Goal: Task Accomplishment & Management: Manage account settings

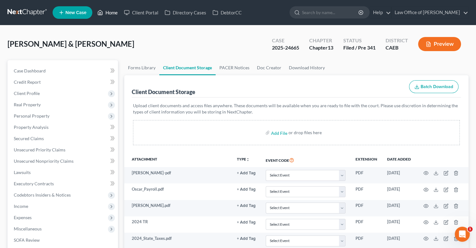
click at [111, 14] on link "Home" at bounding box center [107, 12] width 27 height 11
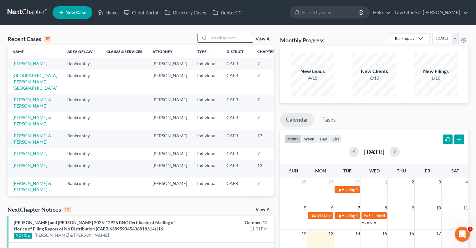
click at [214, 37] on input "search" at bounding box center [231, 37] width 44 height 9
type input "[PERSON_NAME]"
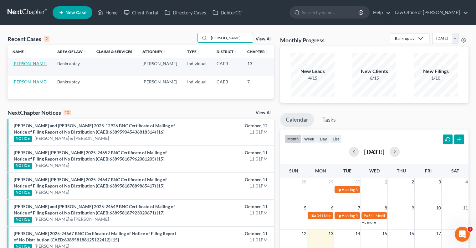
click at [15, 63] on link "[PERSON_NAME]" at bounding box center [30, 63] width 35 height 5
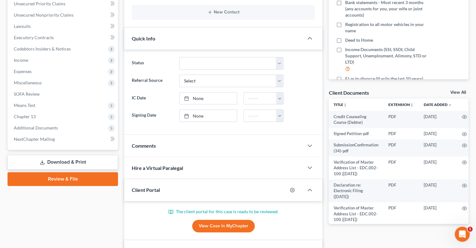
scroll to position [147, 0]
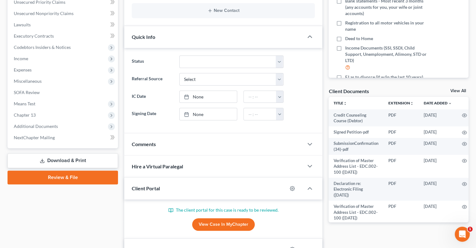
click at [199, 158] on div "Hire a Virtual Paralegal" at bounding box center [213, 166] width 179 height 22
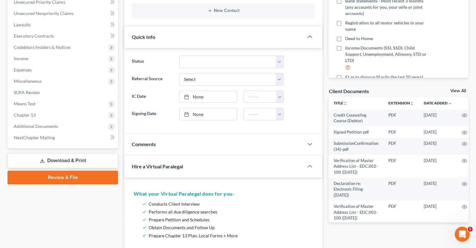
click at [199, 144] on div "Comments" at bounding box center [213, 144] width 179 height 22
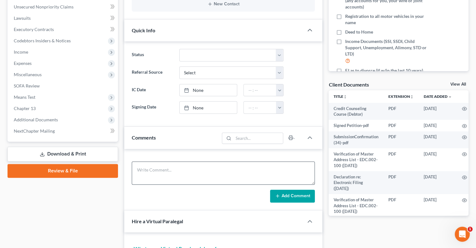
scroll to position [144, 0]
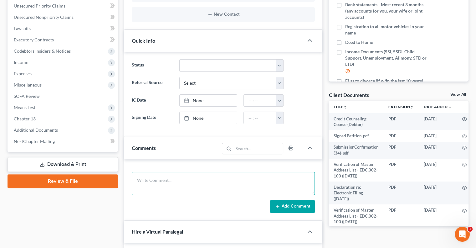
click at [196, 175] on textarea at bounding box center [223, 183] width 183 height 23
type textarea "Assigned to inhouse paralegal AP"
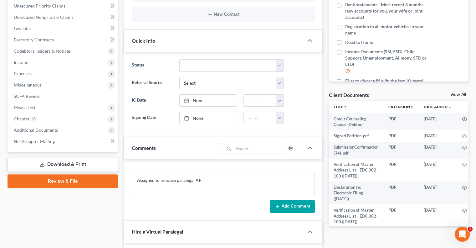
click at [297, 203] on button "Add Comment" at bounding box center [292, 206] width 45 height 13
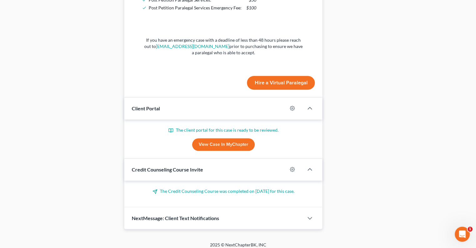
scroll to position [605, 0]
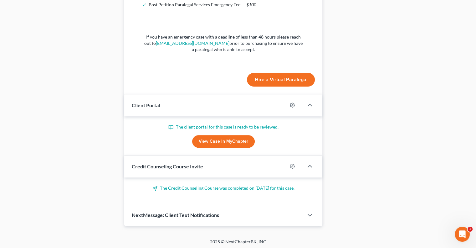
click at [210, 137] on link "View Case in MyChapter" at bounding box center [223, 141] width 63 height 13
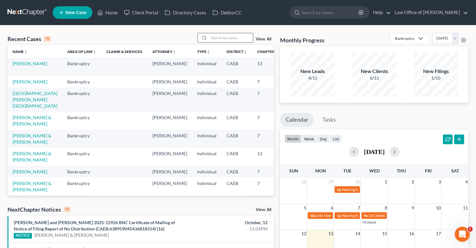
click at [218, 36] on input "search" at bounding box center [231, 37] width 44 height 9
type input "[PERSON_NAME]"
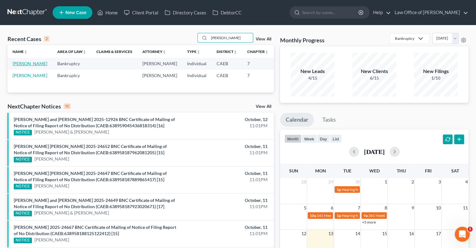
click at [19, 62] on link "[PERSON_NAME]" at bounding box center [30, 63] width 35 height 5
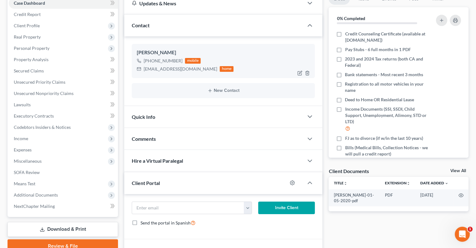
scroll to position [69, 0]
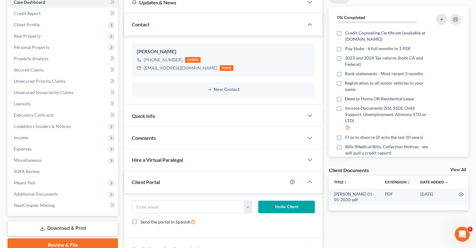
click at [168, 139] on div "Comments" at bounding box center [213, 138] width 179 height 22
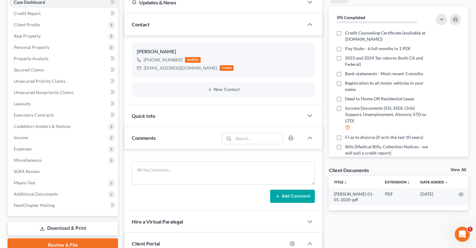
click at [171, 117] on div "Quick Info" at bounding box center [213, 116] width 179 height 22
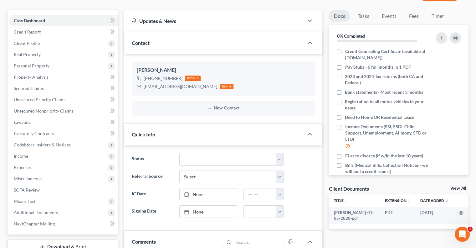
scroll to position [51, 0]
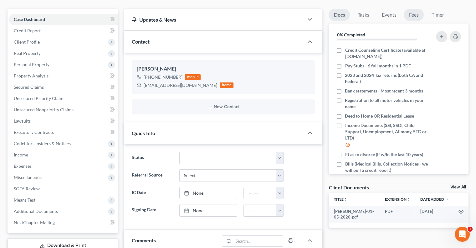
click at [417, 12] on link "Fees" at bounding box center [414, 15] width 20 height 12
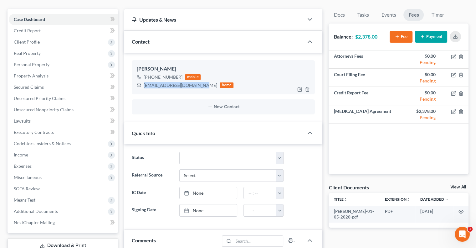
drag, startPoint x: 199, startPoint y: 86, endPoint x: 145, endPoint y: 85, distance: 54.5
click at [145, 85] on div "mariogarcia2200@gmail.com" at bounding box center [181, 85] width 74 height 6
copy div "mariogarcia2200@gmail.com"
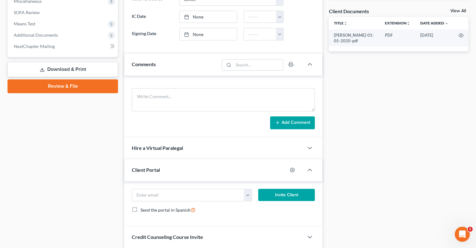
scroll to position [271, 0]
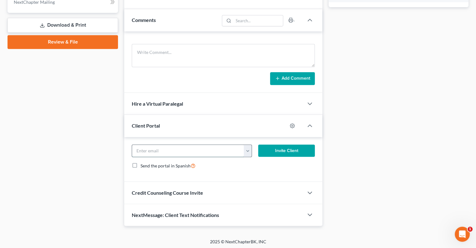
click at [147, 145] on input "email" at bounding box center [188, 151] width 112 height 12
paste input "mariogarcia2200@gmail.com"
type input "mariogarcia2200@gmail.com"
click at [275, 152] on button "Invite Client" at bounding box center [286, 150] width 57 height 13
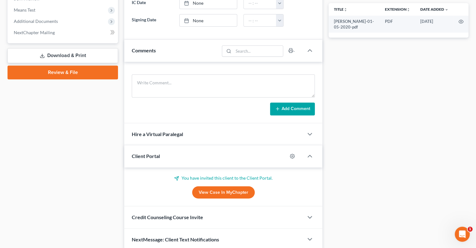
scroll to position [250, 0]
